Goal: Navigation & Orientation: Find specific page/section

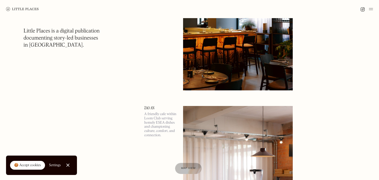
scroll to position [2060, 0]
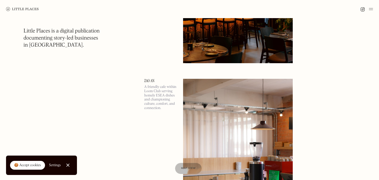
click at [65, 165] on link "Close Cookie Popup" at bounding box center [68, 165] width 10 height 10
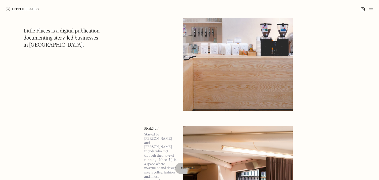
scroll to position [2683, 0]
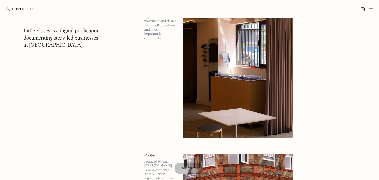
click at [183, 169] on span "Map view" at bounding box center [188, 168] width 15 height 3
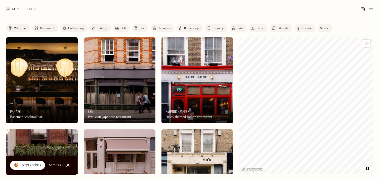
click at [42, 28] on div "Restaurant" at bounding box center [47, 28] width 14 height 3
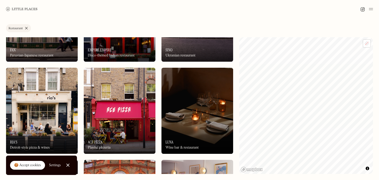
scroll to position [69, 0]
